Goal: Task Accomplishment & Management: Manage account settings

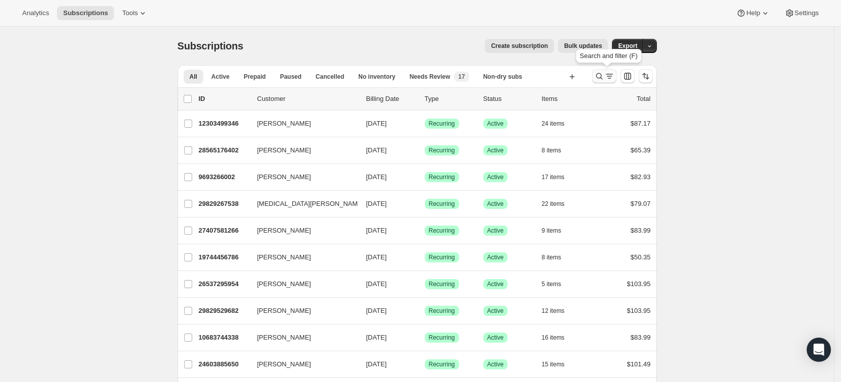
click at [601, 77] on icon "Search and filter results" at bounding box center [599, 76] width 10 height 10
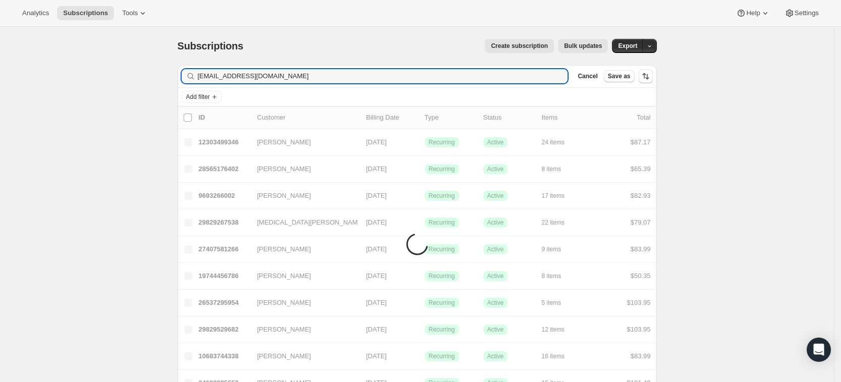
type input "mjhoy017manahan@gmail.com"
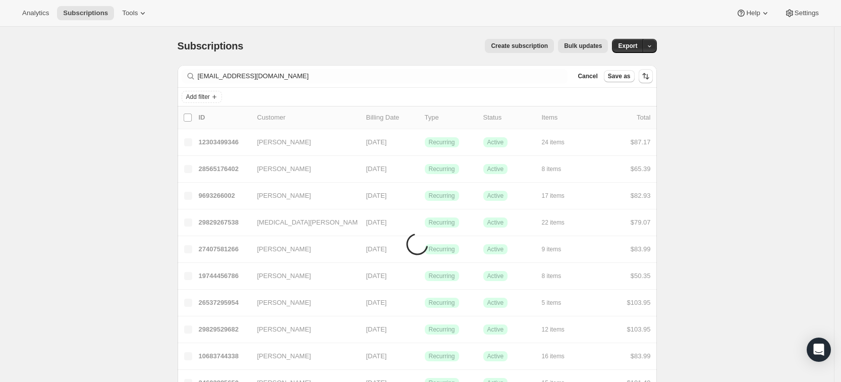
click at [431, 92] on div "Add filter" at bounding box center [417, 97] width 471 height 12
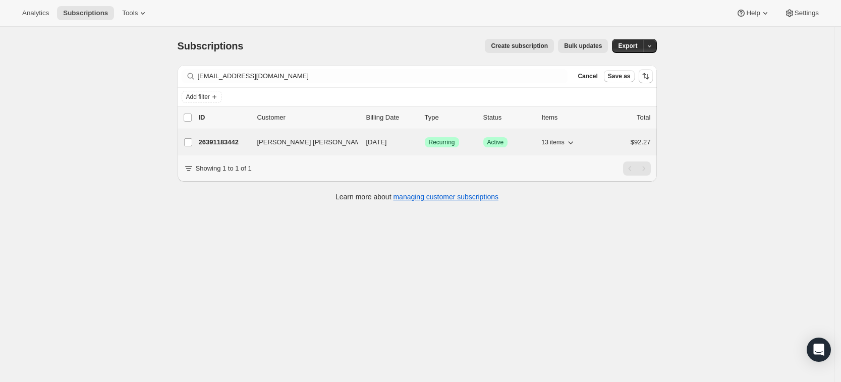
click at [221, 137] on p "26391183442" at bounding box center [224, 142] width 50 height 10
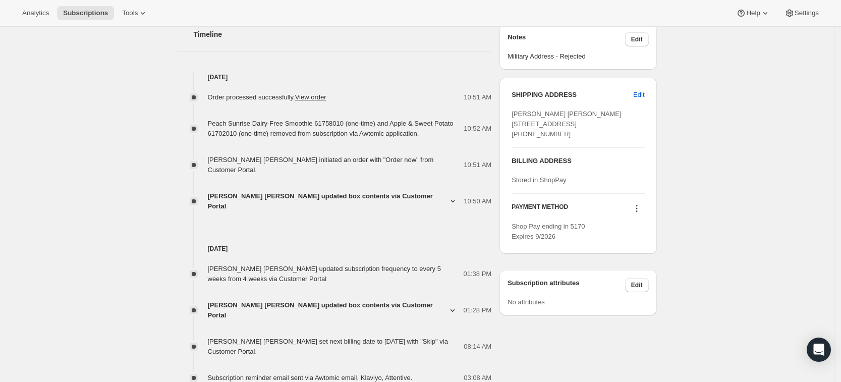
scroll to position [395, 0]
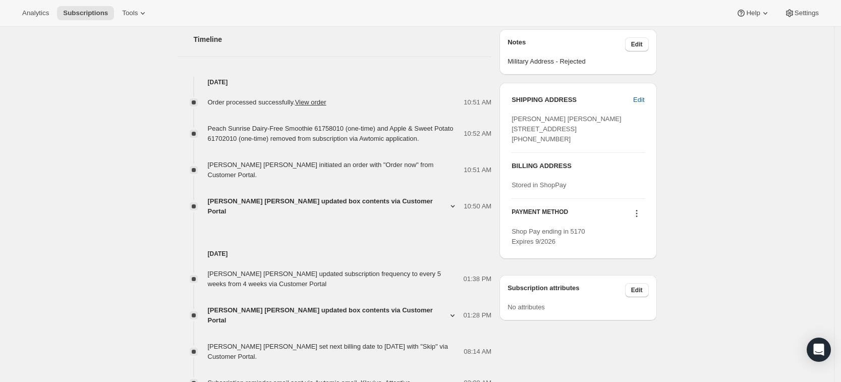
click at [278, 305] on span "Michelle Joy Johnson updated box contents via Customer Portal" at bounding box center [328, 315] width 240 height 20
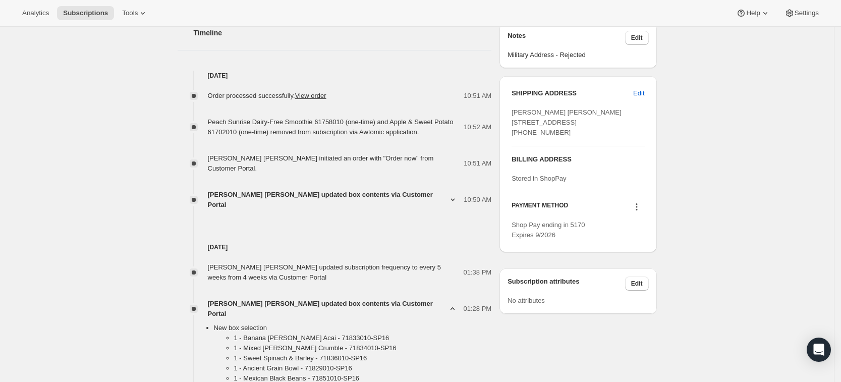
scroll to position [399, 0]
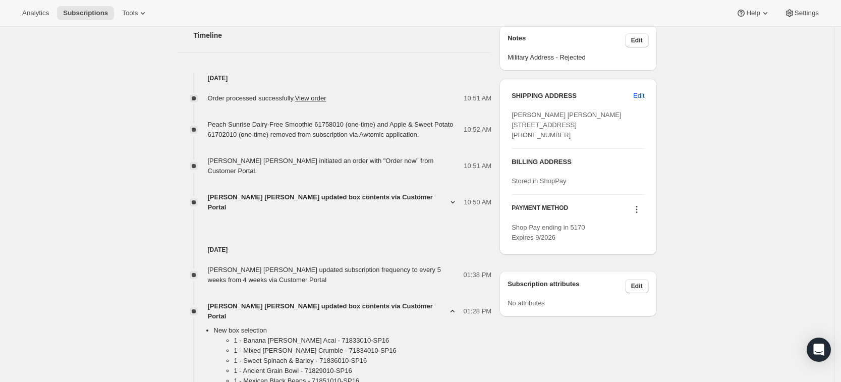
click at [344, 301] on span "Michelle Joy Johnson updated box contents via Customer Portal" at bounding box center [328, 311] width 240 height 20
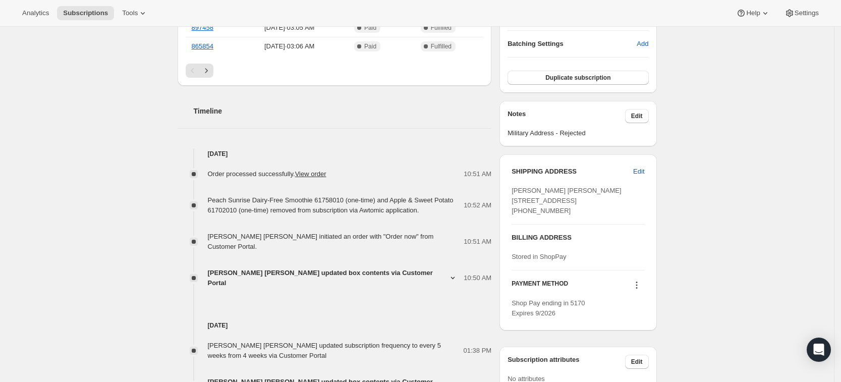
scroll to position [321, 0]
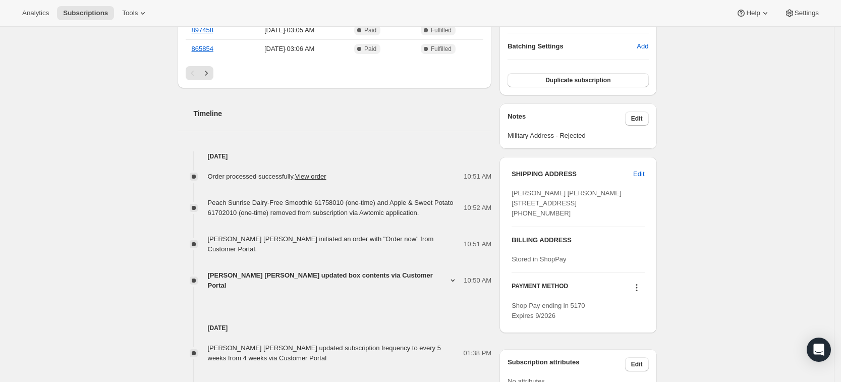
click at [312, 270] on span "Michelle Joy Johnson updated box contents via Customer Portal" at bounding box center [328, 280] width 240 height 20
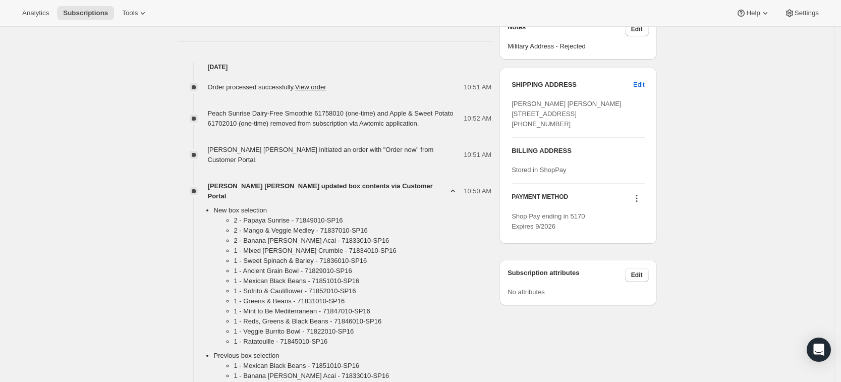
scroll to position [404, 0]
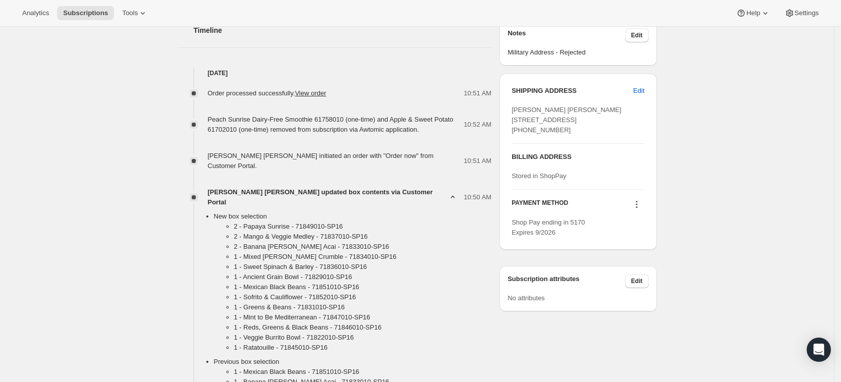
click at [326, 172] on div "Order processed successfully. View order 10:51 AM Peach Sunrise Dairy-Free Smoo…" at bounding box center [335, 295] width 314 height 434
click at [322, 187] on span "Michelle Joy Johnson updated box contents via Customer Portal" at bounding box center [328, 197] width 240 height 20
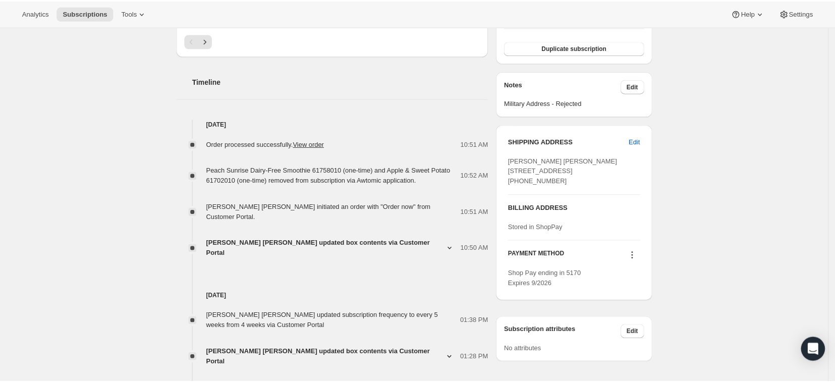
scroll to position [0, 0]
